Goal: Use online tool/utility

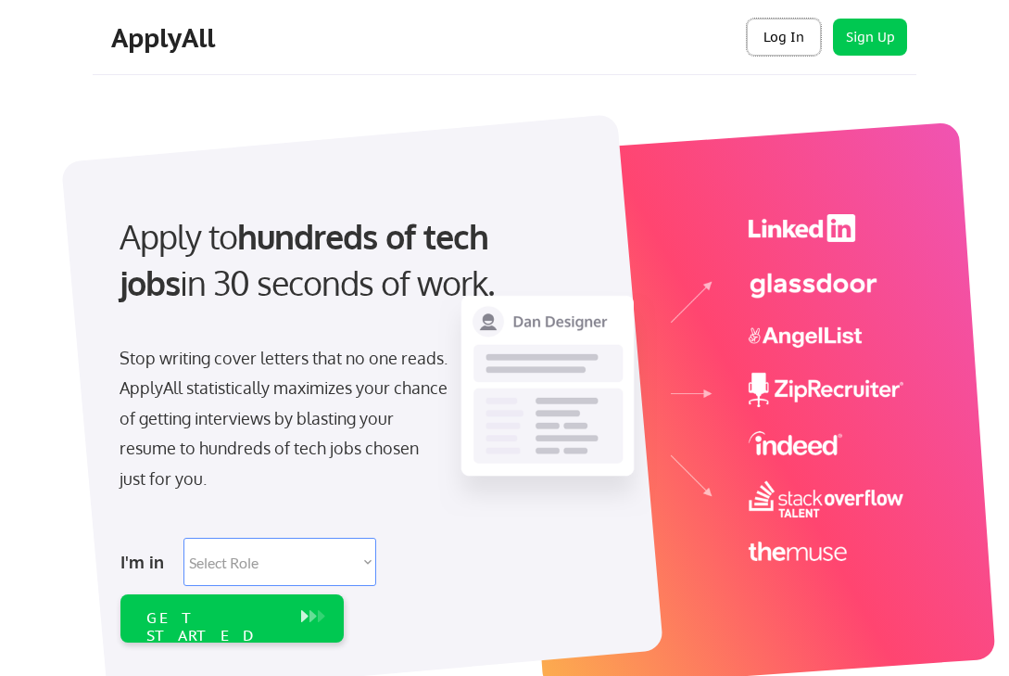
click at [786, 33] on button "Log In" at bounding box center [784, 37] width 74 height 37
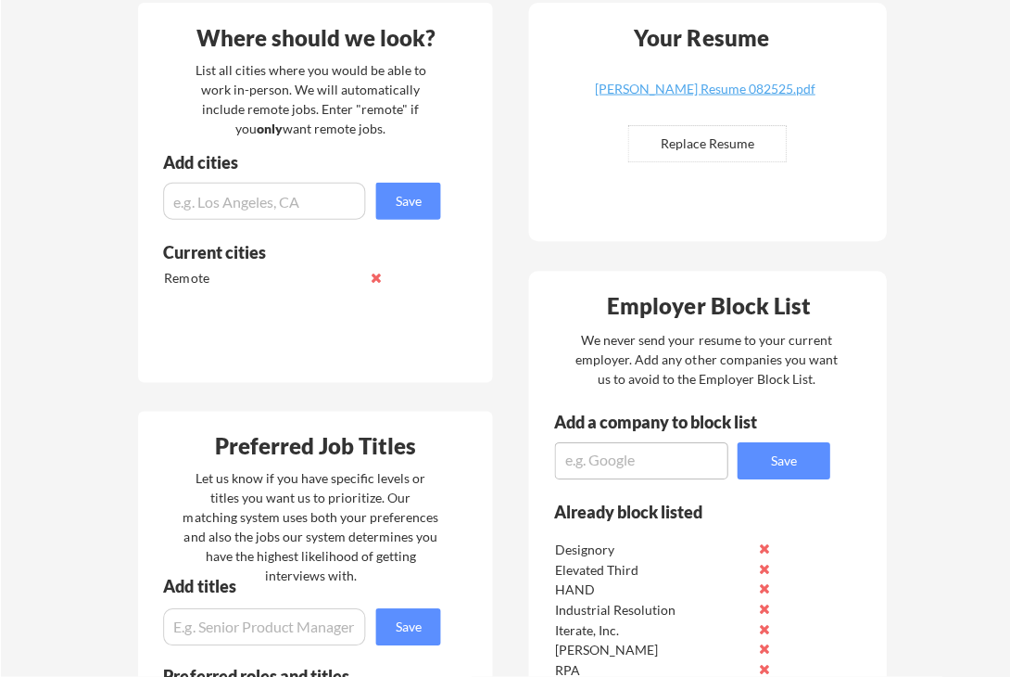
scroll to position [361, 0]
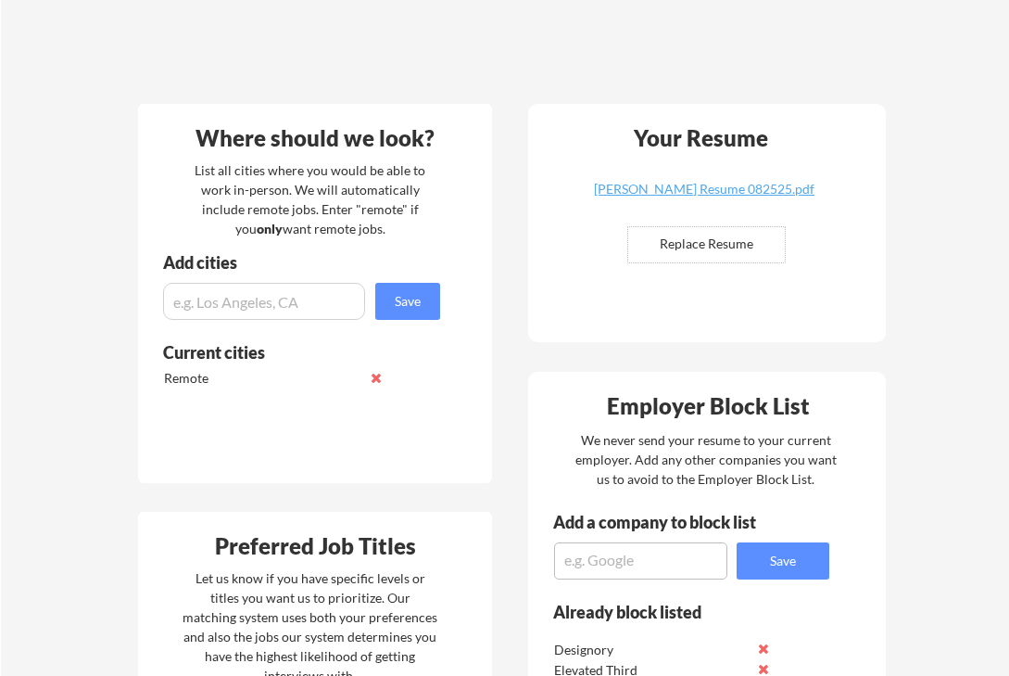
click at [718, 254] on input "file" at bounding box center [706, 244] width 157 height 35
type input "C:\fakepath\[PERSON_NAME] Resume 031825.docx"
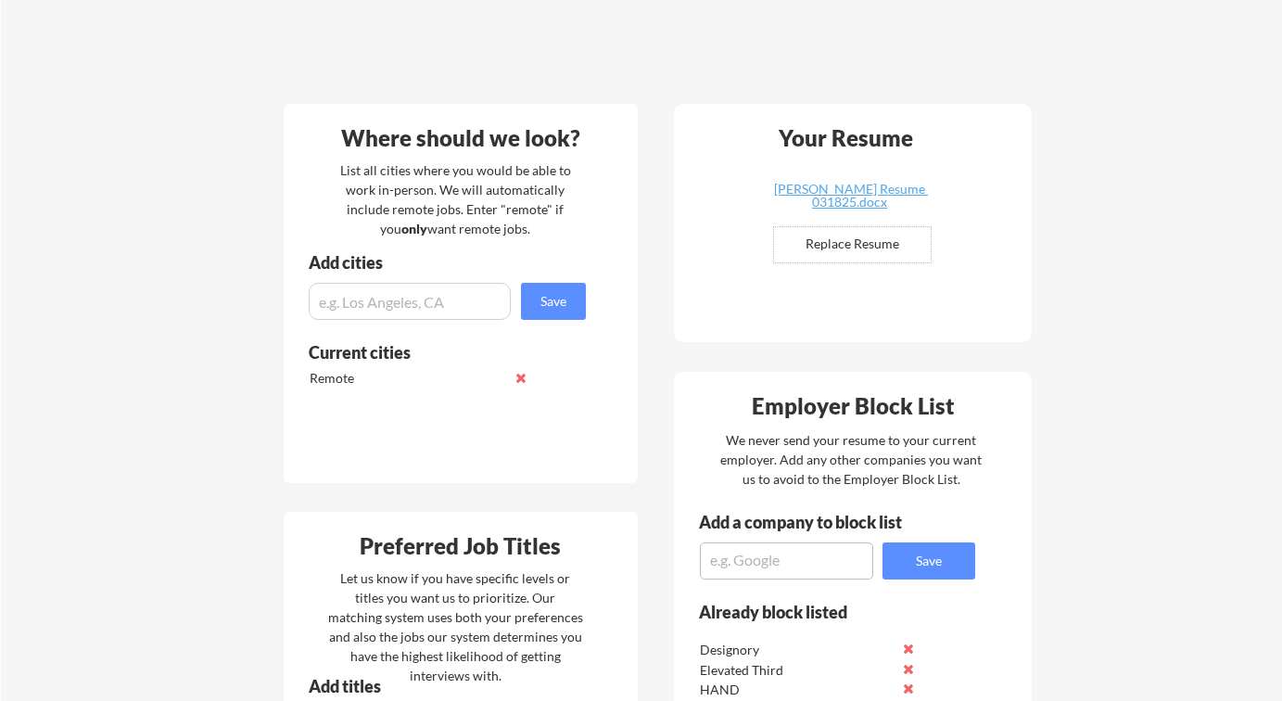
click at [877, 245] on input "file" at bounding box center [852, 244] width 157 height 35
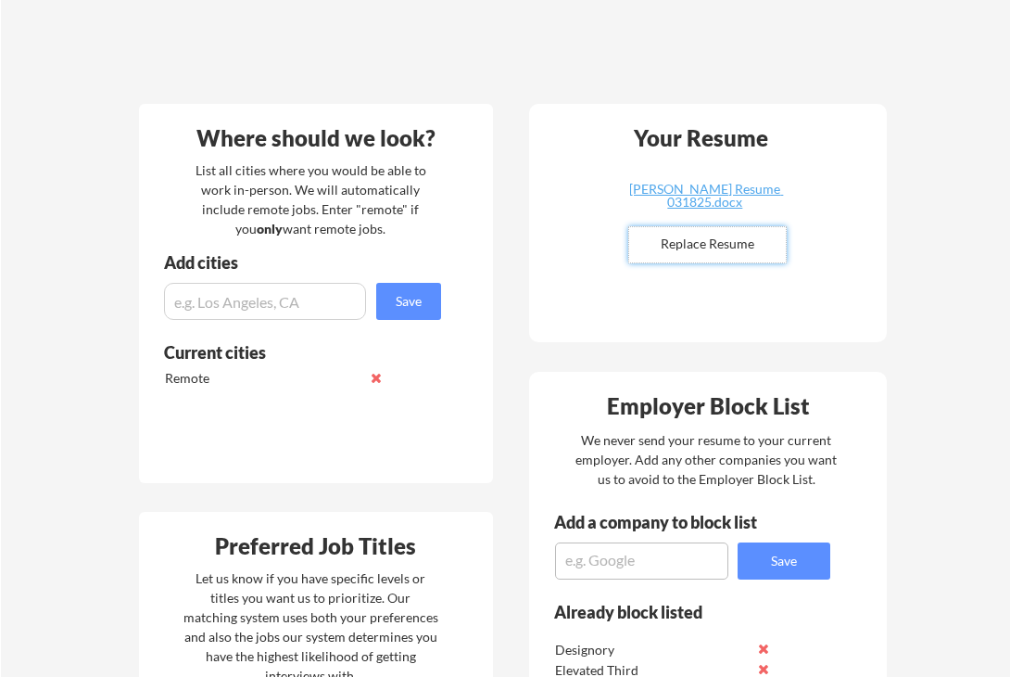
click at [726, 242] on input "file" at bounding box center [707, 244] width 157 height 35
type input "C:\fakepath\[PERSON_NAME] Resume 090325.docx"
click at [731, 241] on input "file" at bounding box center [707, 244] width 157 height 35
type input "C:\fakepath\[PERSON_NAME] Resume 090325.docx"
click at [731, 238] on input "file" at bounding box center [707, 244] width 157 height 35
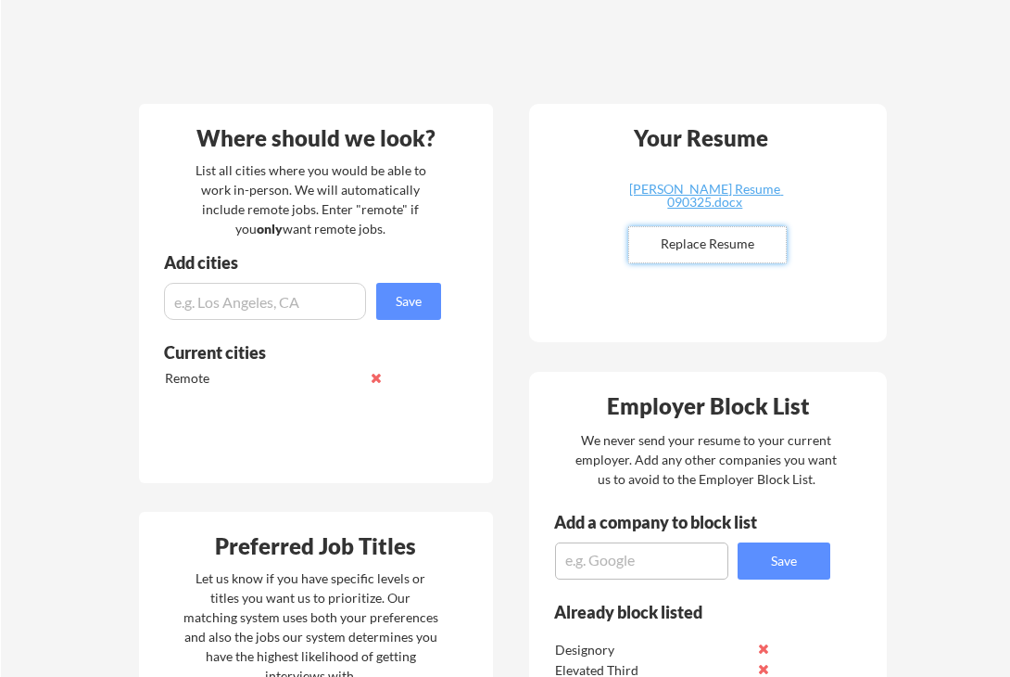
click at [717, 232] on input "file" at bounding box center [707, 244] width 157 height 35
type input "C:\fakepath\[PERSON_NAME] Resume 090325.docx"
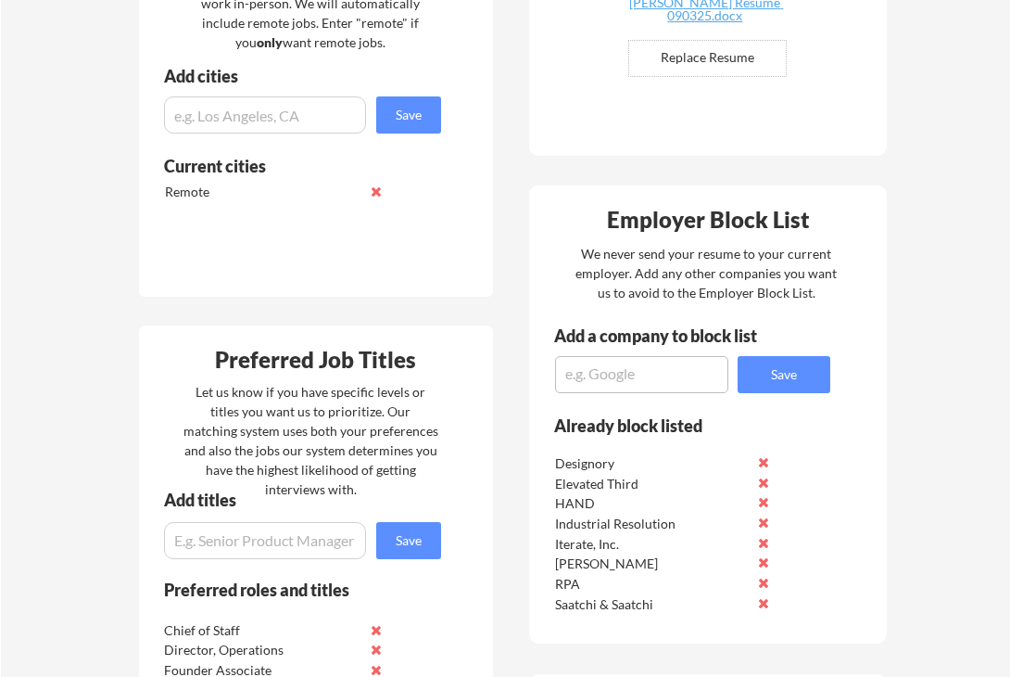
scroll to position [546, 0]
